Goal: Find specific page/section: Find specific page/section

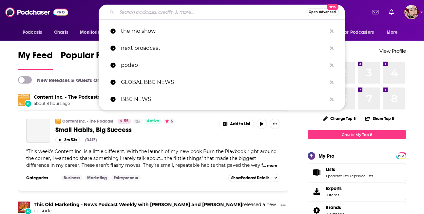
click at [204, 10] on input "Search podcasts, credits, & more..." at bounding box center [211, 12] width 189 height 10
paste input "Habibi House Podcast"
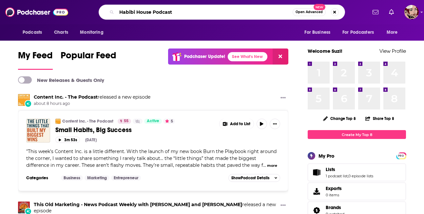
type input "Habibi House Podcast"
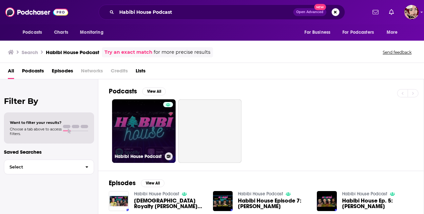
click at [141, 128] on link "Habibi House Podcast" at bounding box center [144, 131] width 64 height 64
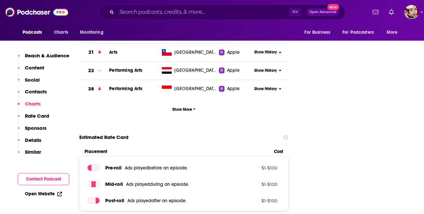
scroll to position [715, 0]
